Goal: Task Accomplishment & Management: Manage account settings

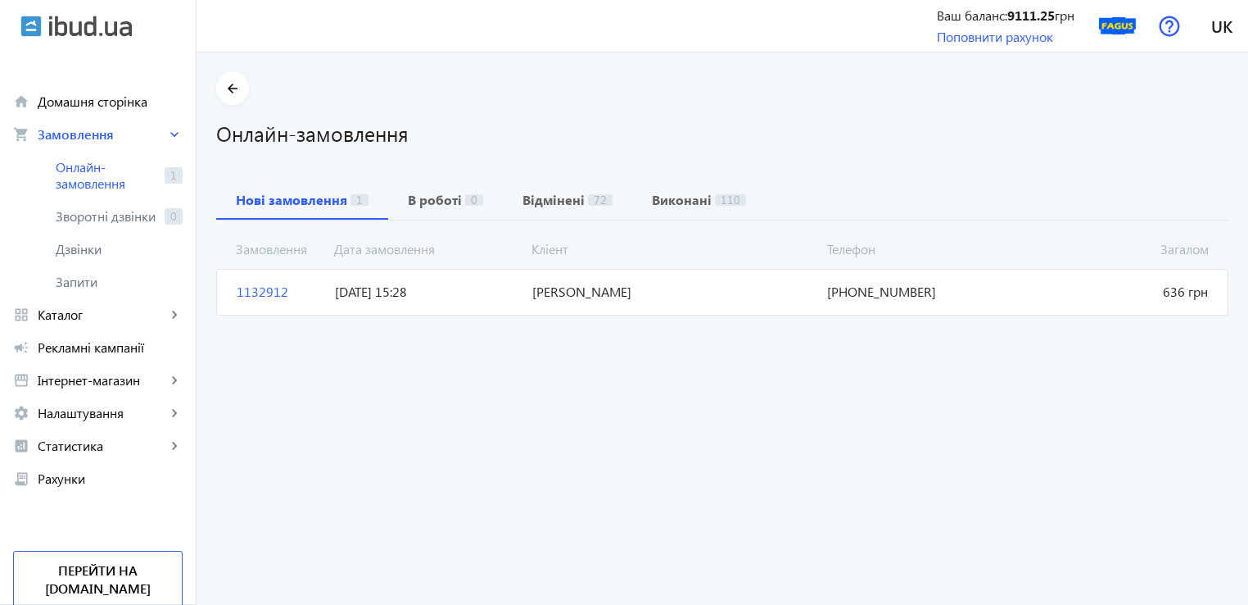
click at [248, 288] on span "1132912" at bounding box center [279, 292] width 98 height 18
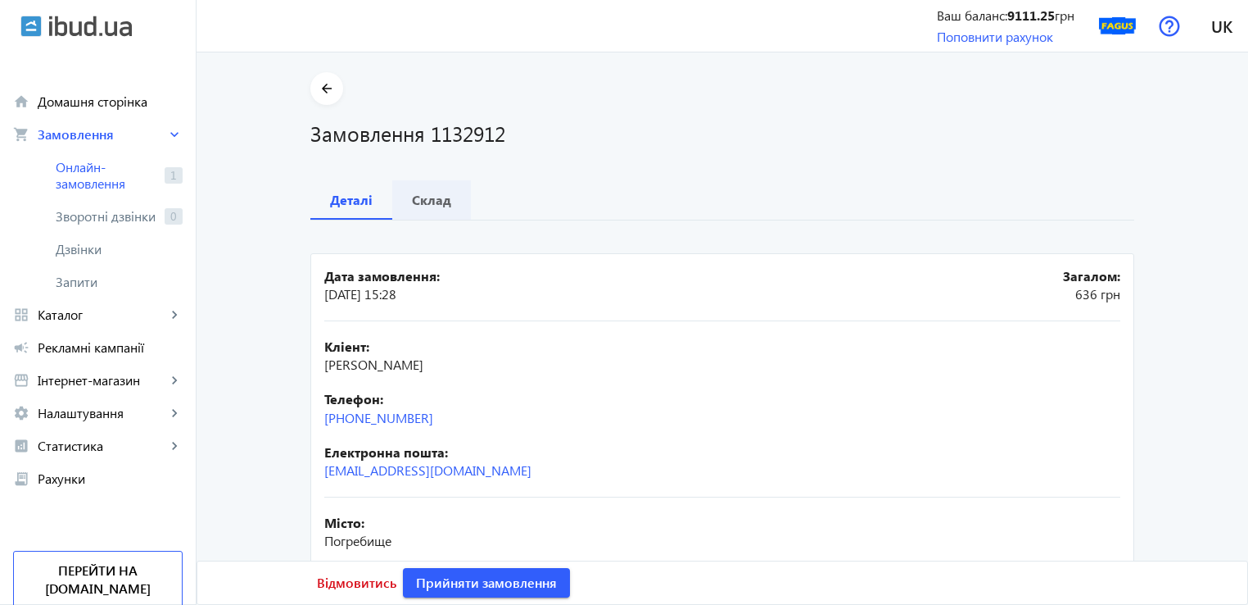
click at [417, 199] on b "Склад" at bounding box center [431, 199] width 39 height 13
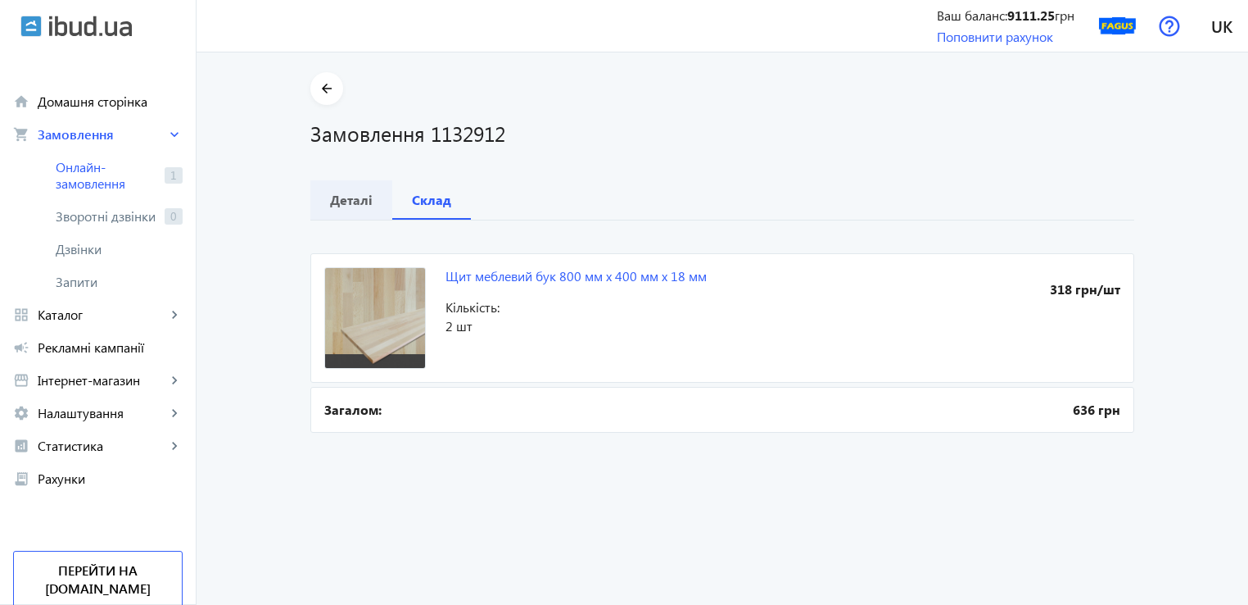
click at [320, 188] on div "Деталі" at bounding box center [351, 199] width 82 height 39
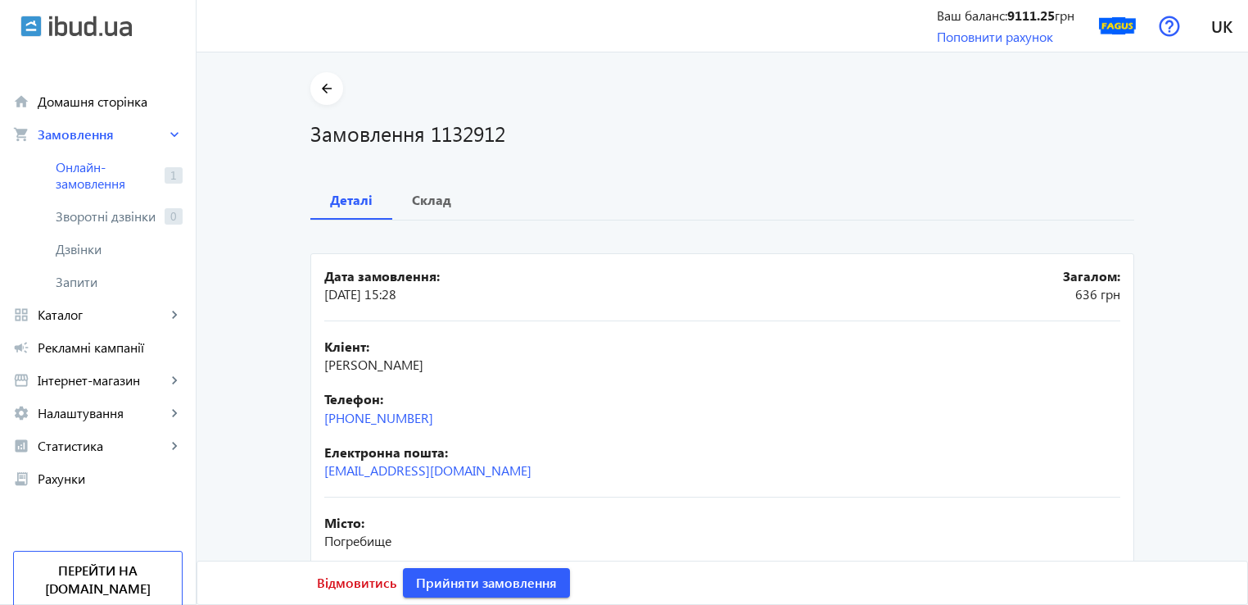
drag, startPoint x: 465, startPoint y: 414, endPoint x: 315, endPoint y: 412, distance: 150.7
click at [315, 412] on mat-card "Дата замовлення: 23.08.2025 15:28 Загалом: 636 грн Кліент: Диба Андрій Телефон:…" at bounding box center [722, 544] width 824 height 582
copy link "+38(097)491-92-18"
drag, startPoint x: 349, startPoint y: 366, endPoint x: 275, endPoint y: 357, distance: 74.3
click at [275, 357] on main "arrow_back Замовлення 1132912 Деталі Склад Дата замовлення: 23.08.2025 15:28 За…" at bounding box center [723, 455] width 1052 height 767
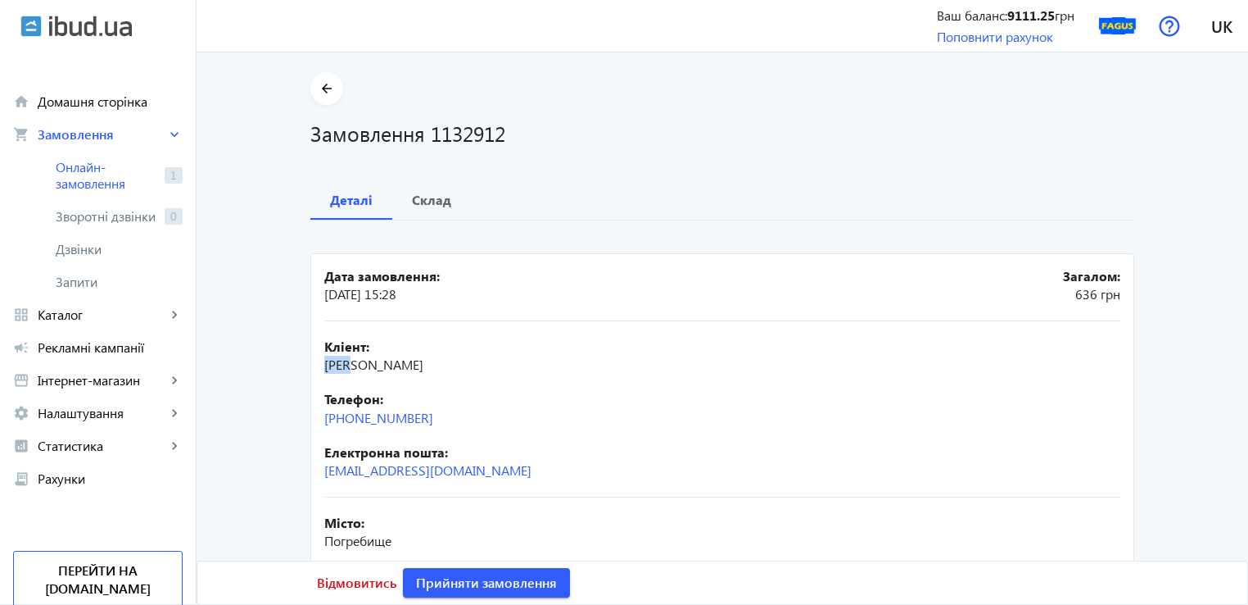
copy span "Диба"
drag, startPoint x: 354, startPoint y: 361, endPoint x: 403, endPoint y: 368, distance: 49.6
click at [403, 368] on div "Кліент: Диба Андрій" at bounding box center [722, 356] width 796 height 37
copy span "Андрій"
click at [494, 589] on span "Прийняти замовлення" at bounding box center [486, 582] width 141 height 18
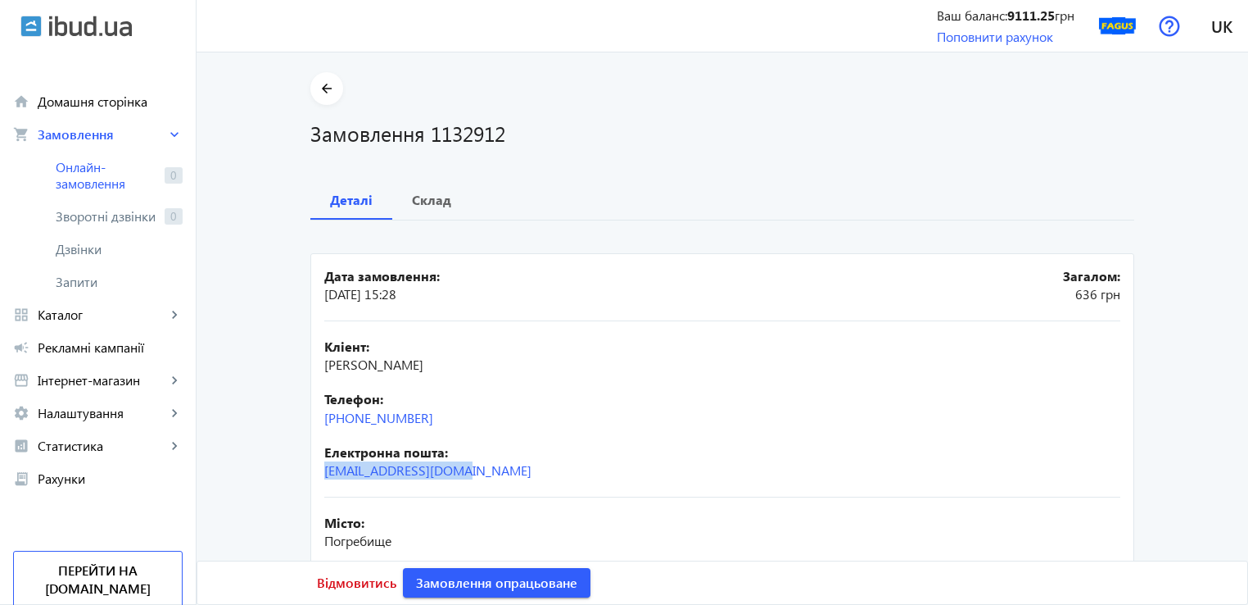
drag, startPoint x: 479, startPoint y: 474, endPoint x: 357, endPoint y: 433, distance: 128.5
click at [315, 473] on mat-card "Дата замовлення: 23.08.2025 15:28 Загалом: 636 грн Кліент: Диба Андрій Телефон:…" at bounding box center [722, 544] width 824 height 582
copy link "Ondrach123@gmail.com"
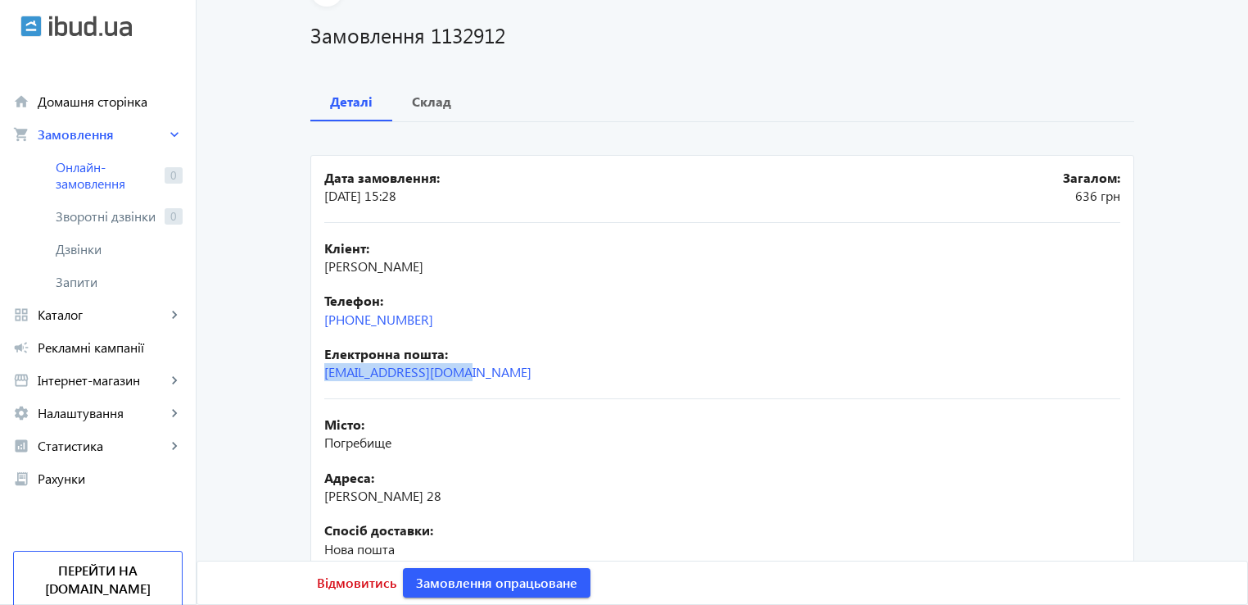
scroll to position [164, 0]
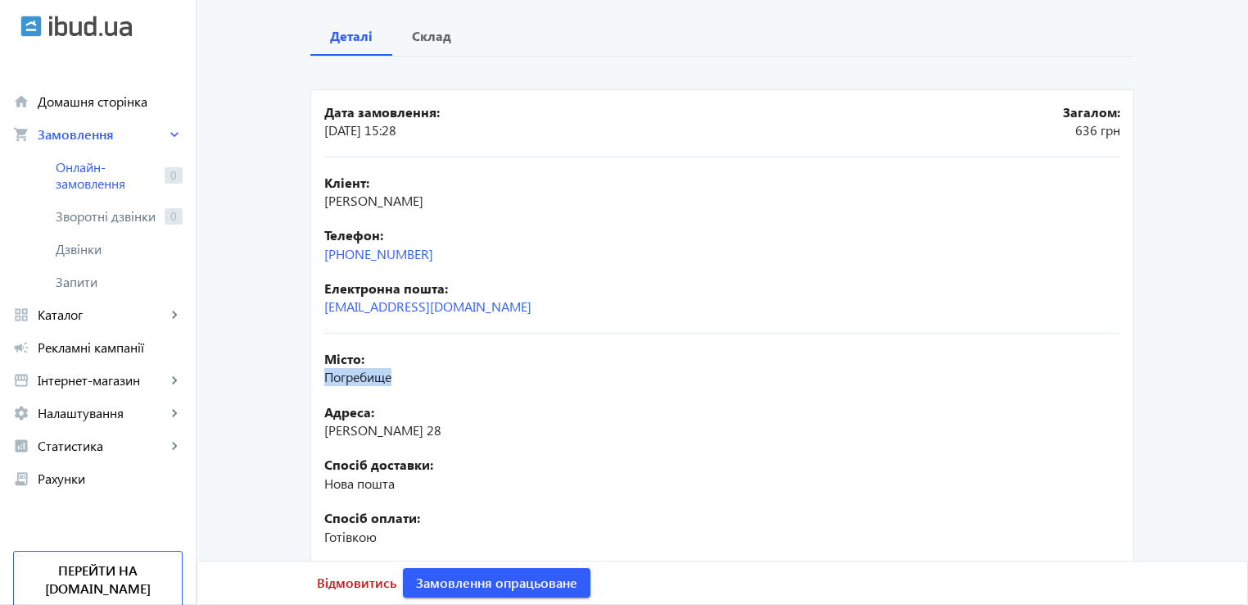
drag, startPoint x: 390, startPoint y: 385, endPoint x: 318, endPoint y: 384, distance: 72.1
click at [318, 384] on mat-card "Дата замовлення: 23.08.2025 15:28 Загалом: 636 грн Кліент: Диба Андрій Телефон:…" at bounding box center [722, 380] width 824 height 582
copy span "Погребище"
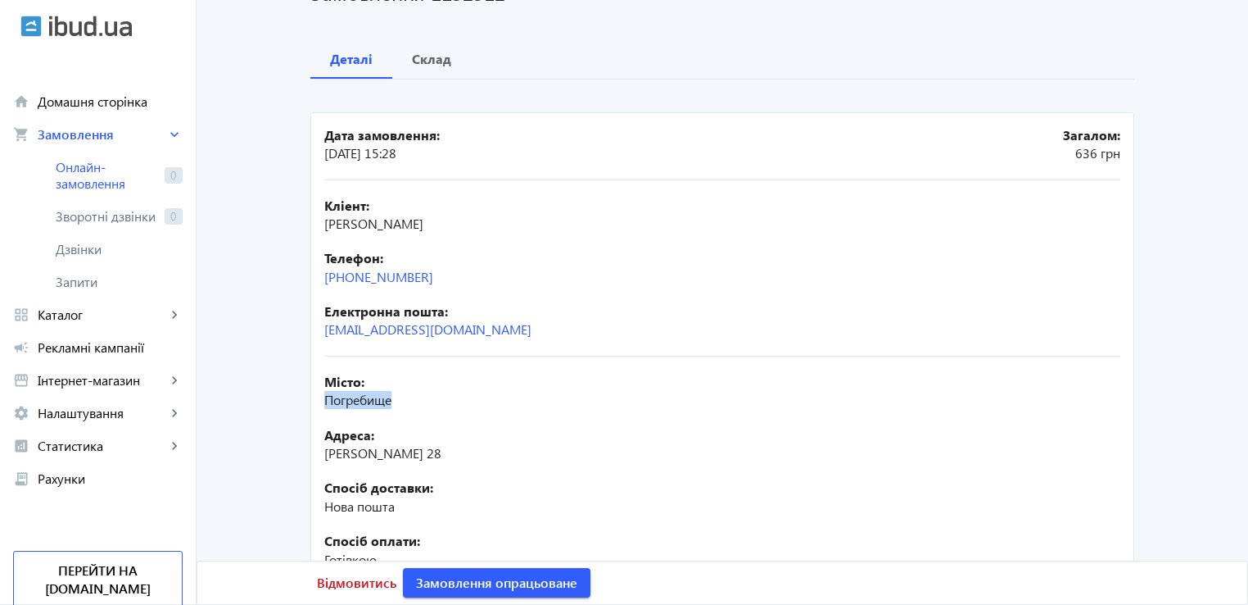
scroll to position [0, 0]
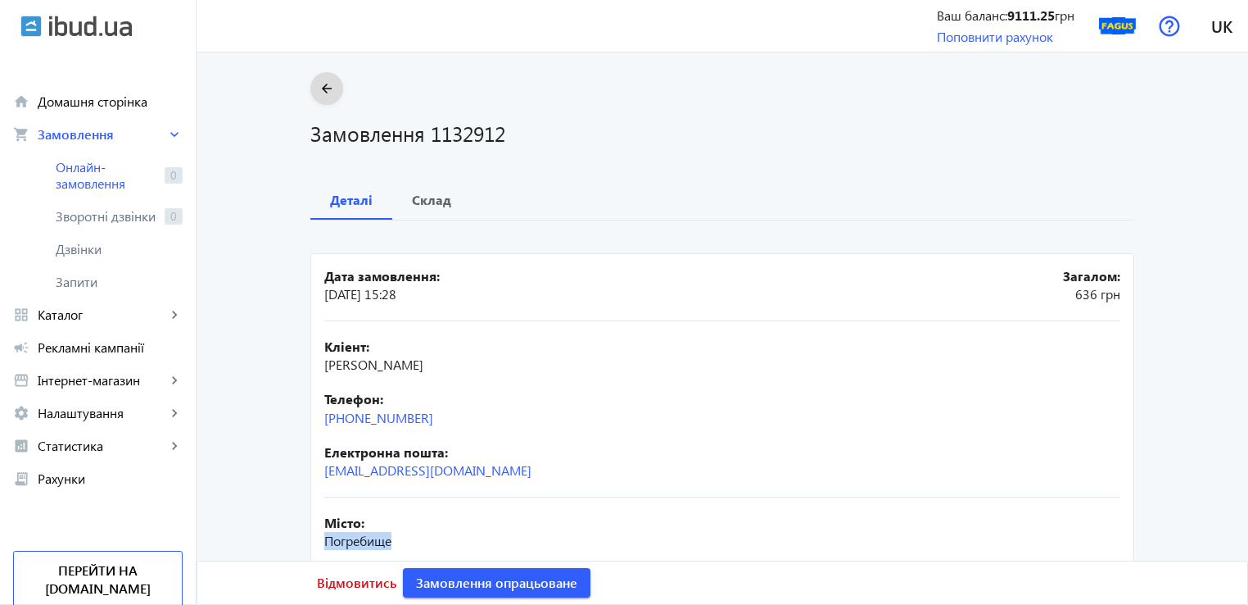
click at [317, 93] on mat-icon "arrow_back" at bounding box center [327, 89] width 20 height 20
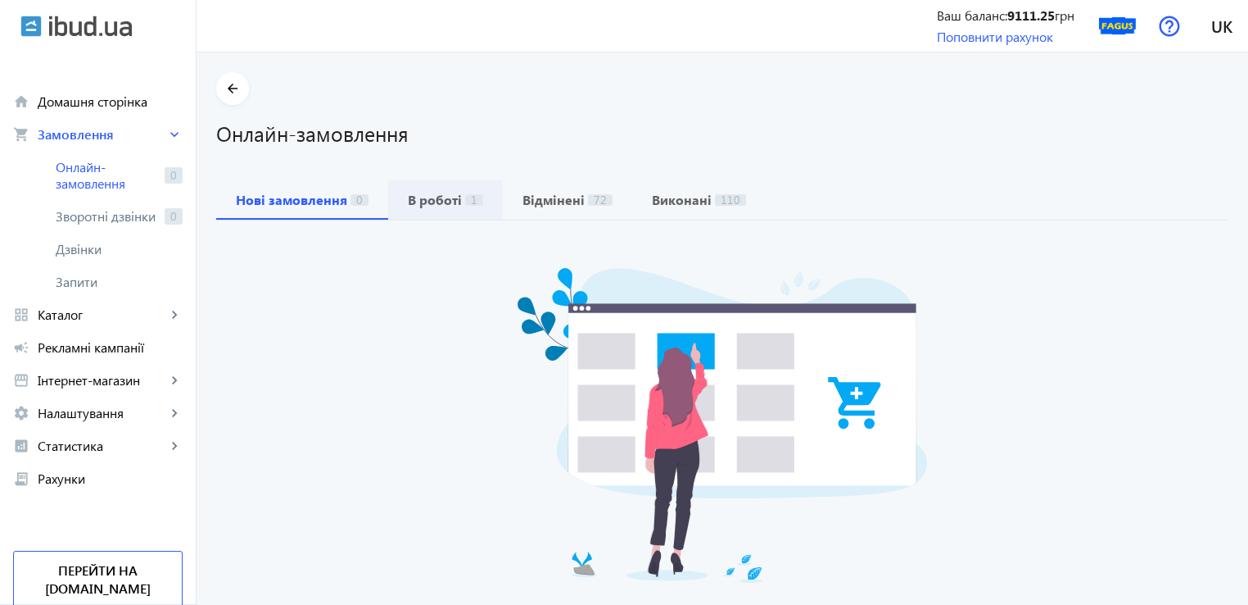
click at [424, 205] on b "В роботі" at bounding box center [435, 199] width 54 height 13
